Goal: Navigation & Orientation: Find specific page/section

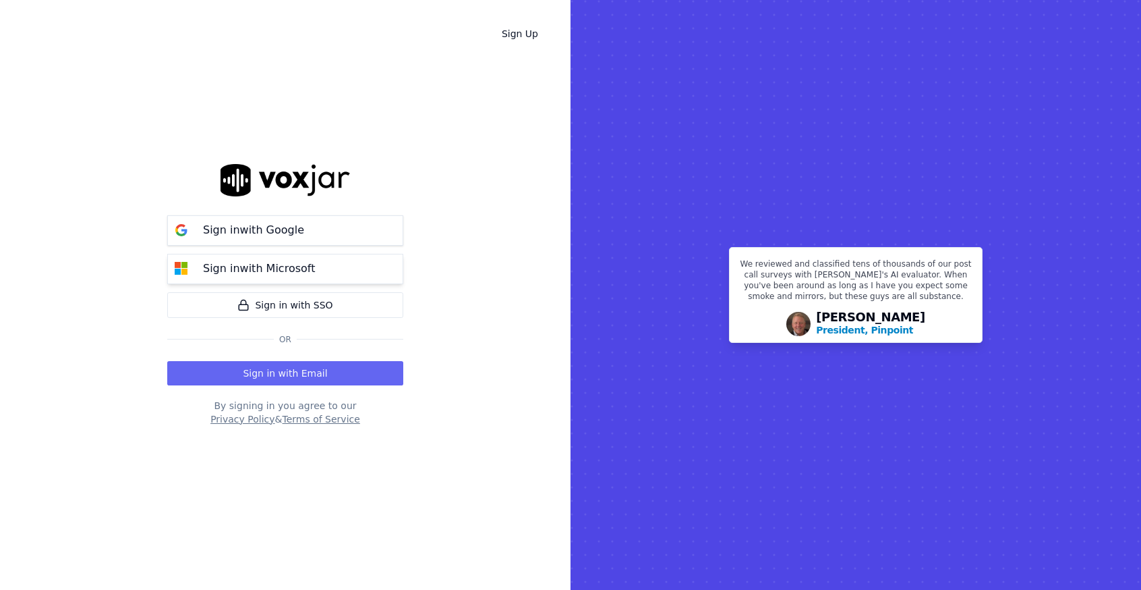
click at [284, 269] on p "Sign in with Microsoft" at bounding box center [259, 268] width 112 height 16
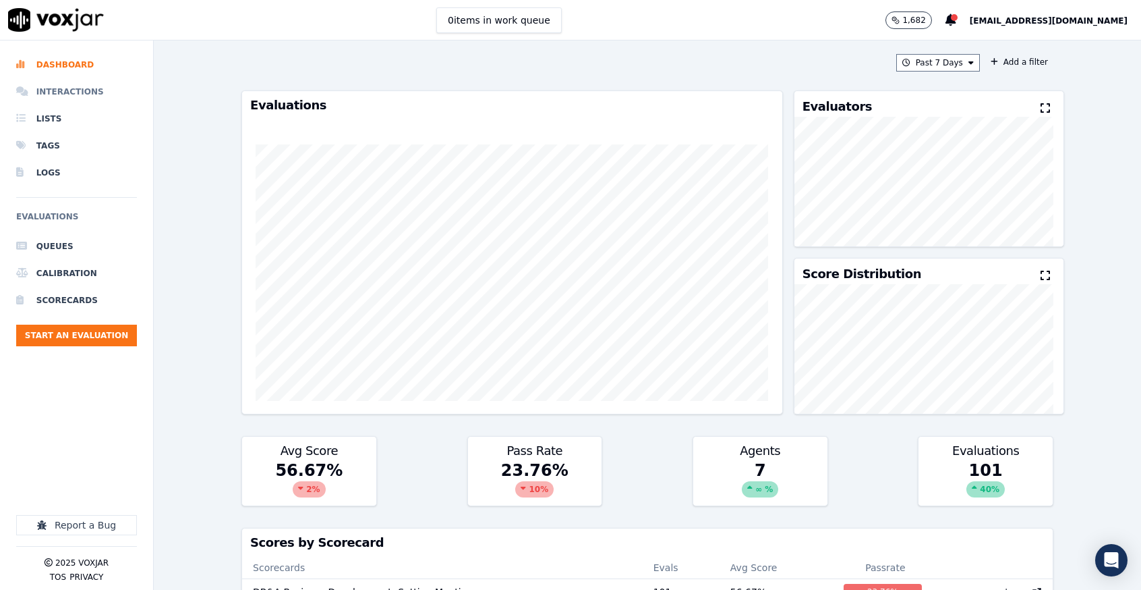
click at [71, 94] on li "Interactions" at bounding box center [76, 91] width 121 height 27
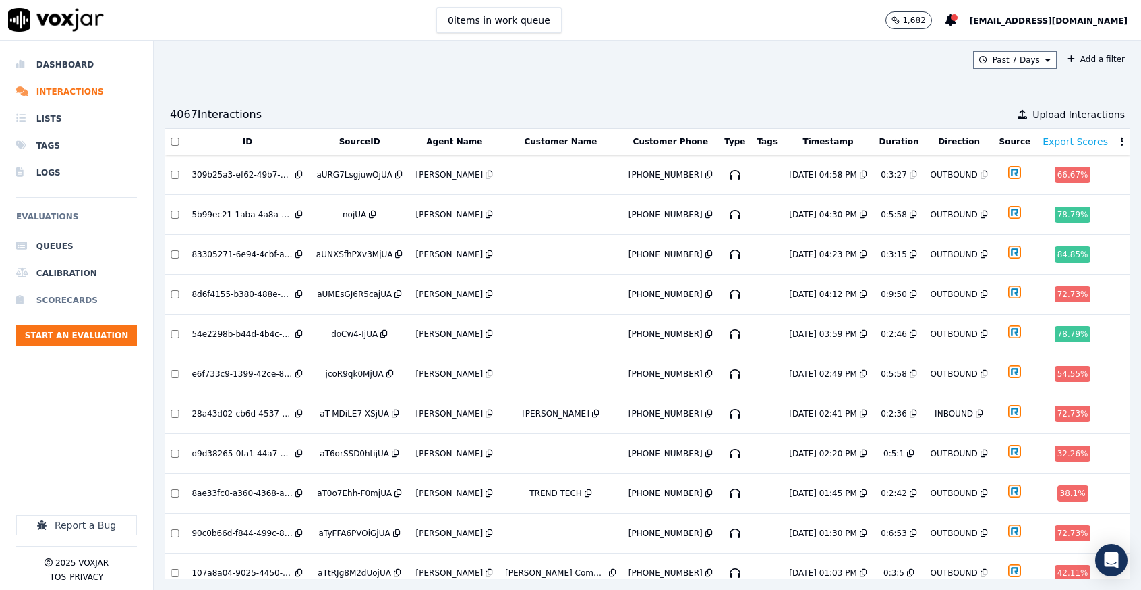
click at [72, 301] on li "Scorecards" at bounding box center [76, 300] width 121 height 27
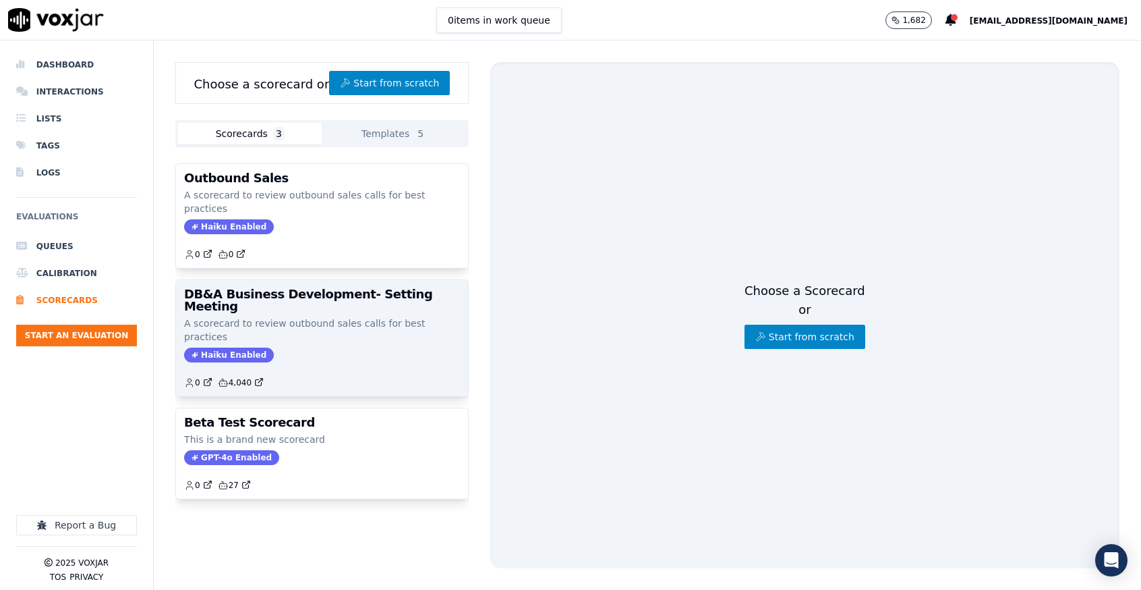
click at [314, 288] on h3 "DB&A Business Development- Setting Meeting" at bounding box center [322, 300] width 276 height 24
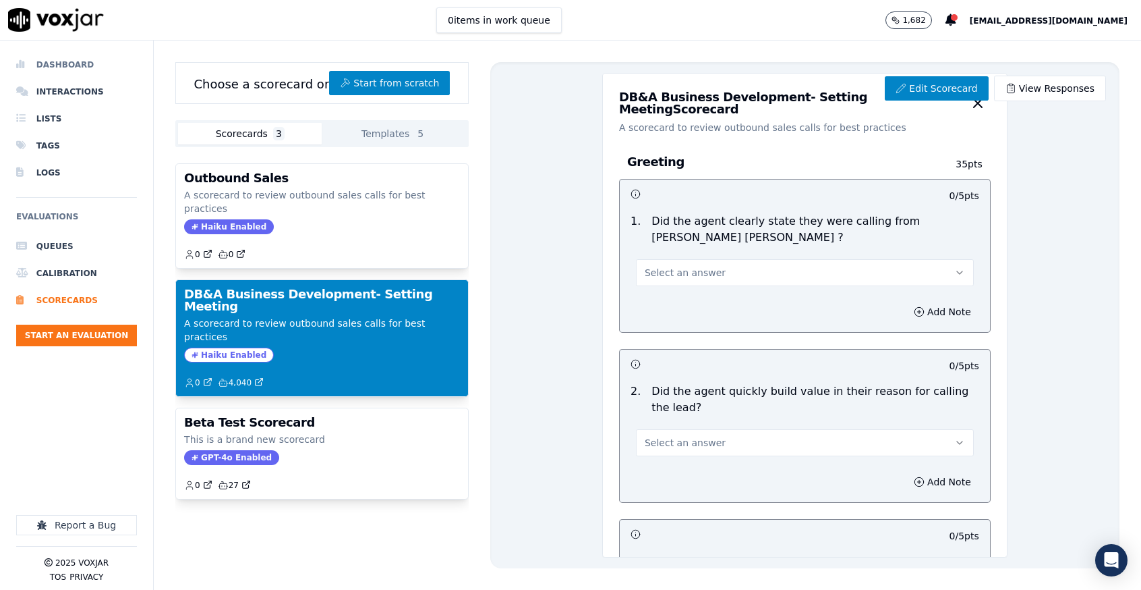
click at [78, 65] on li "Dashboard" at bounding box center [76, 64] width 121 height 27
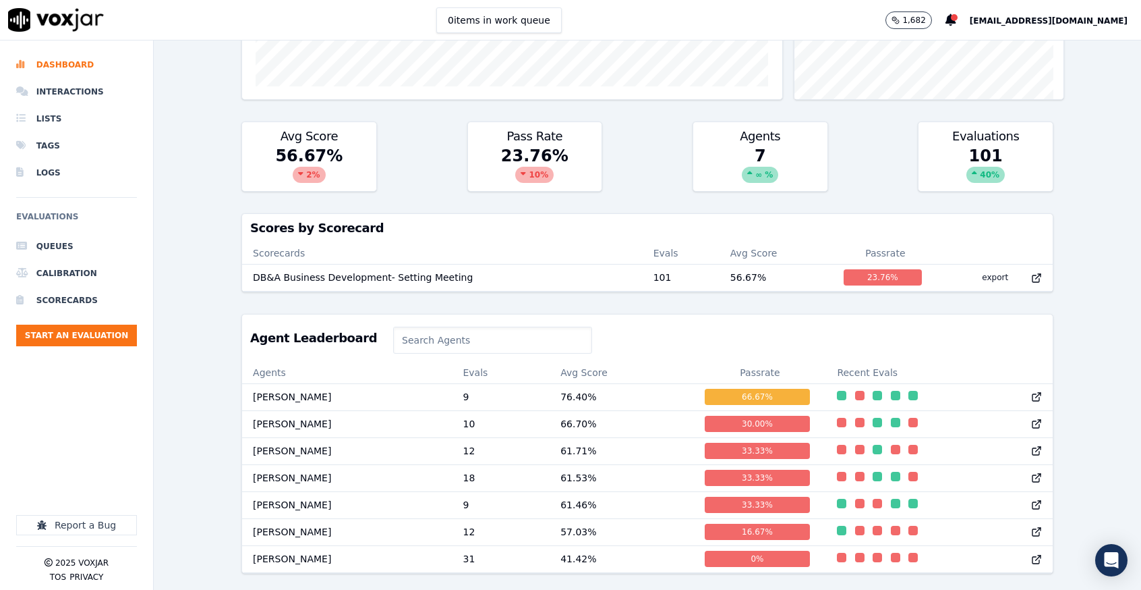
scroll to position [372, 0]
